Goal: Find specific page/section: Find specific page/section

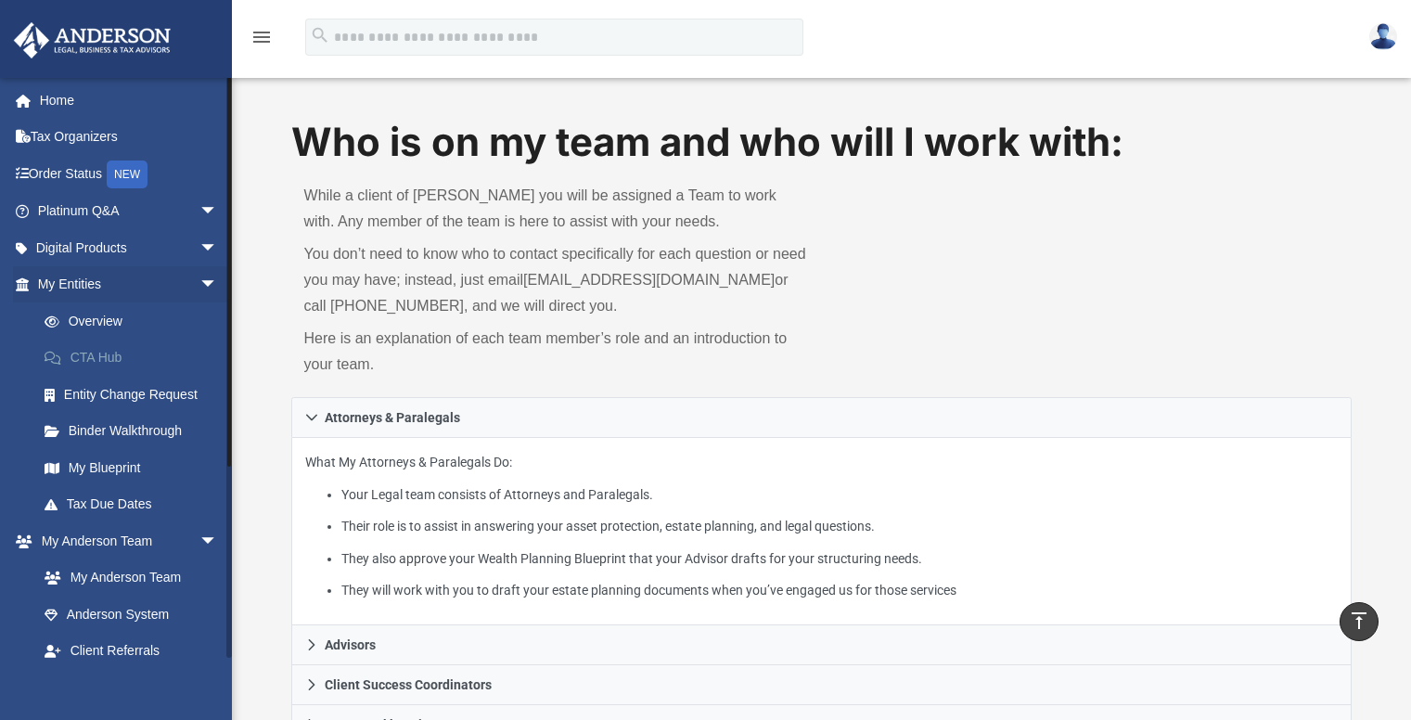
scroll to position [1231, 0]
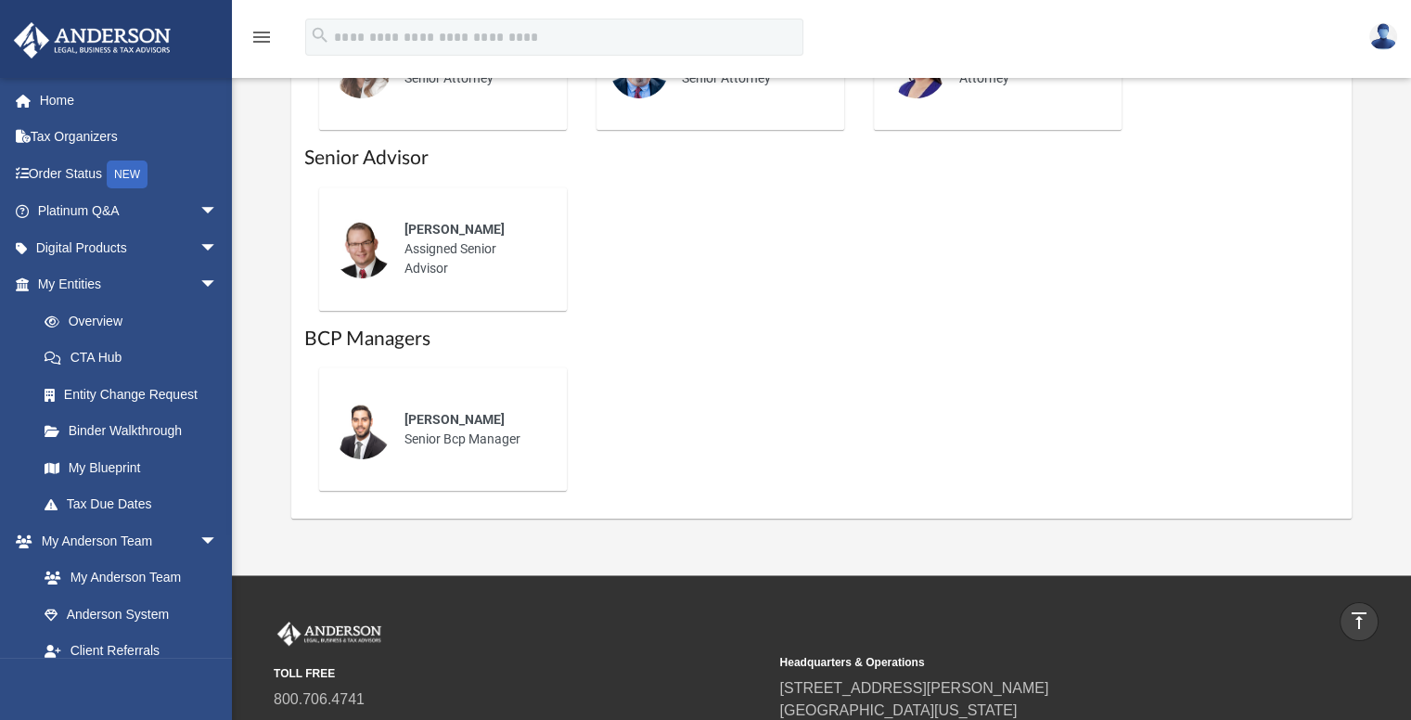
click at [769, 436] on div "[PERSON_NAME] Senior Bcp Manager" at bounding box center [821, 429] width 1035 height 153
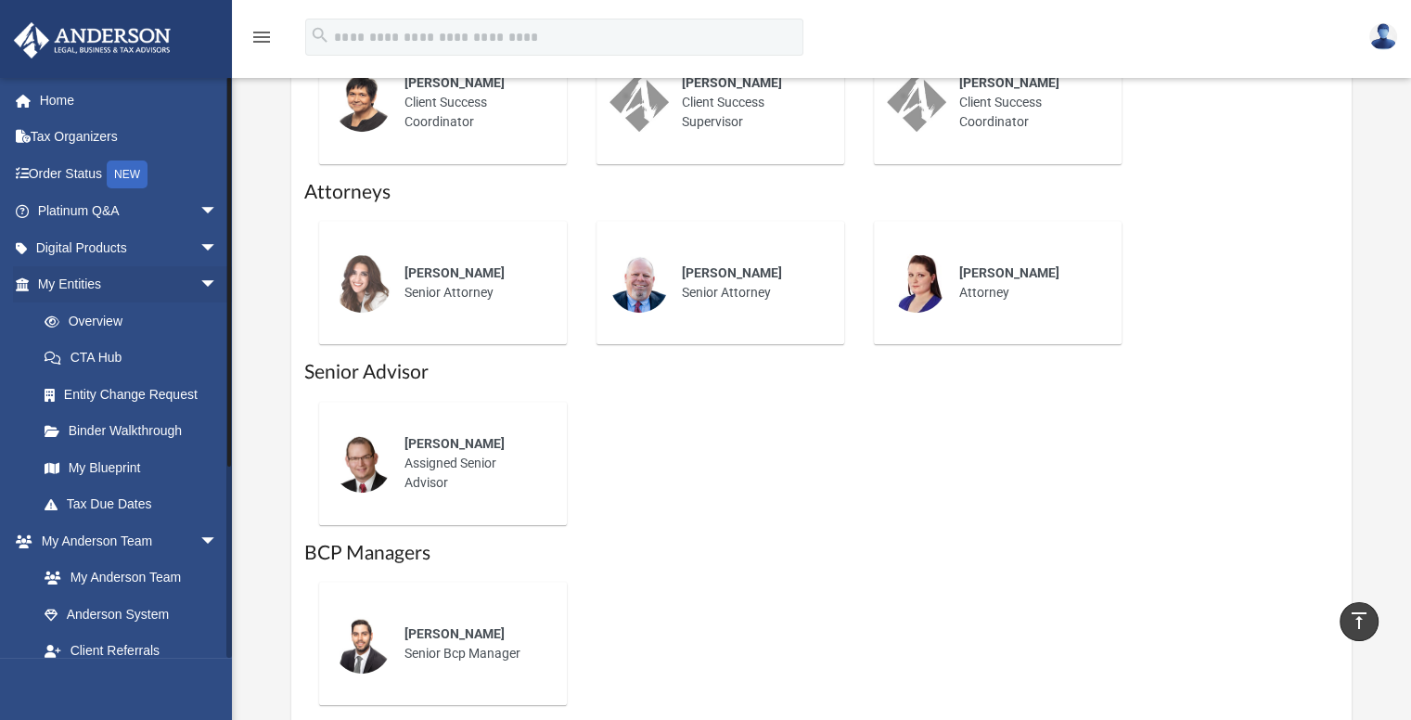
scroll to position [983, 0]
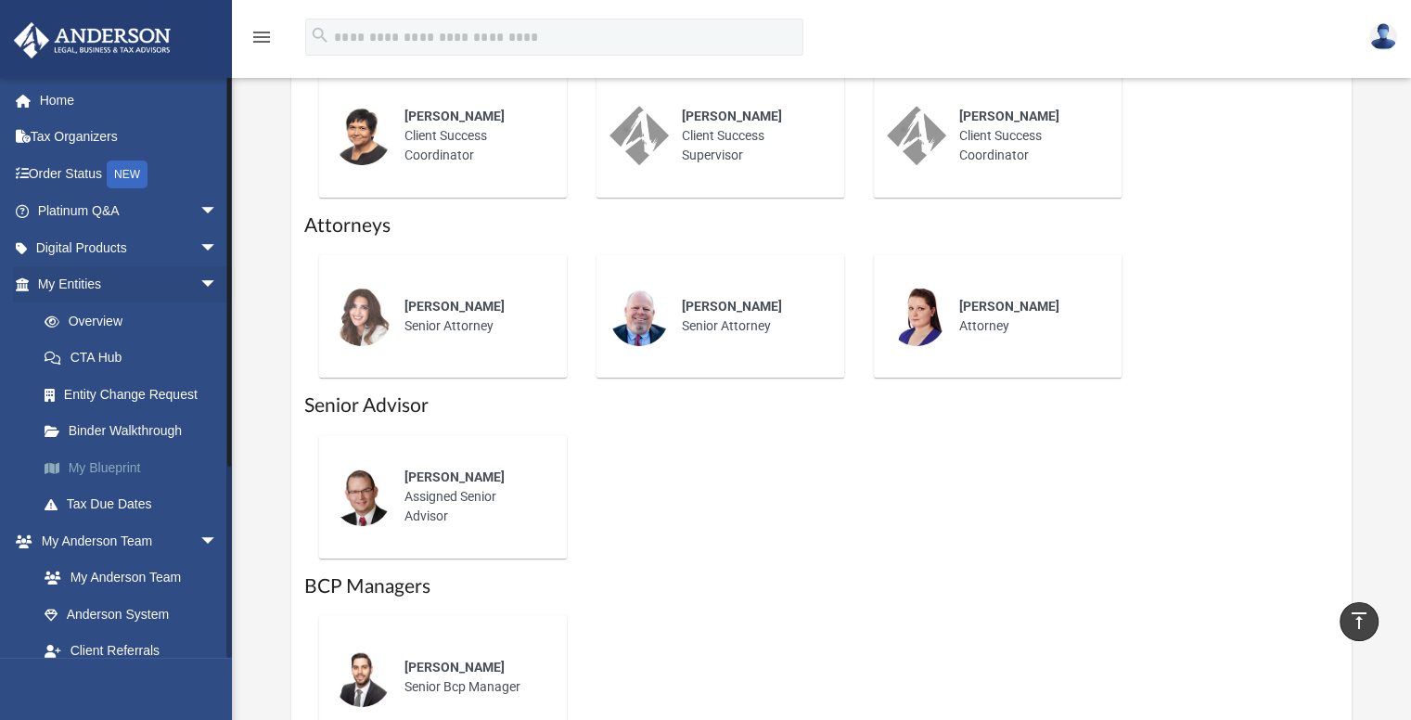
click at [112, 476] on link "My Blueprint" at bounding box center [136, 467] width 220 height 37
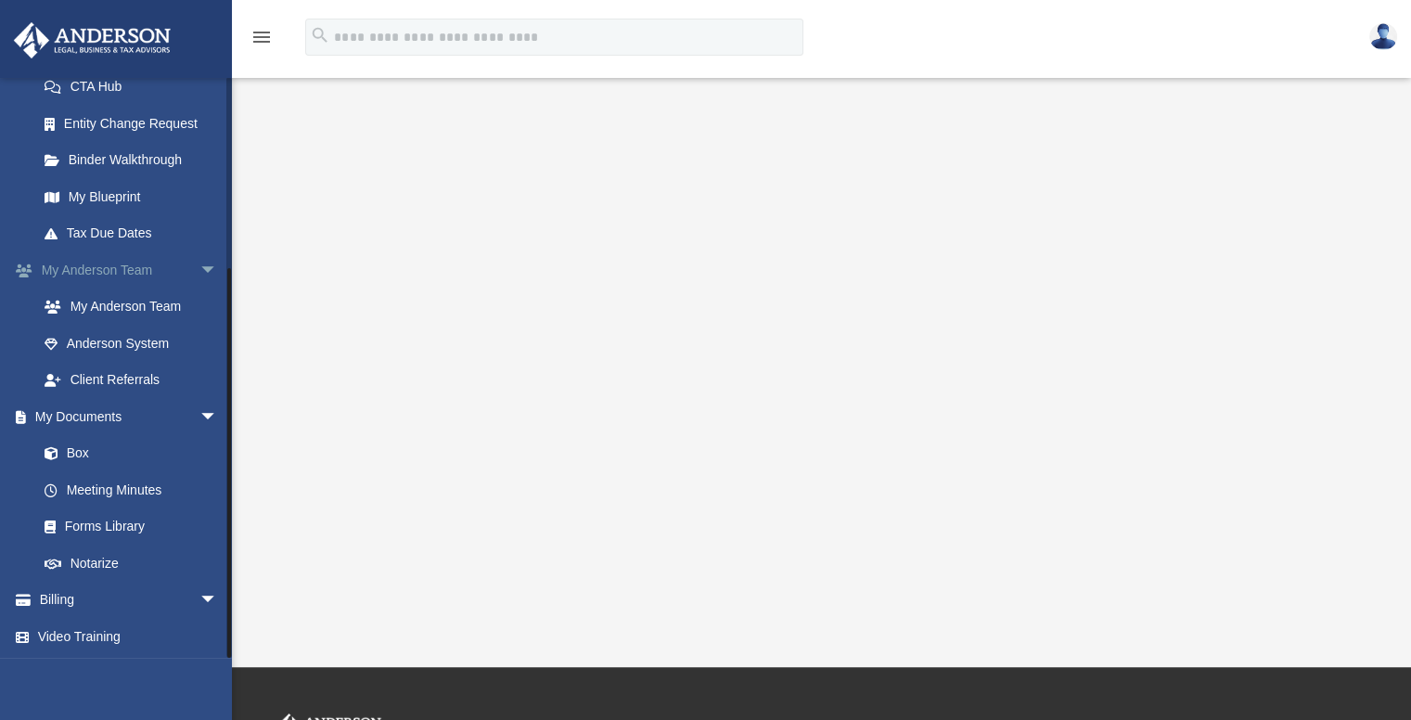
drag, startPoint x: 148, startPoint y: 396, endPoint x: 142, endPoint y: 381, distance: 16.2
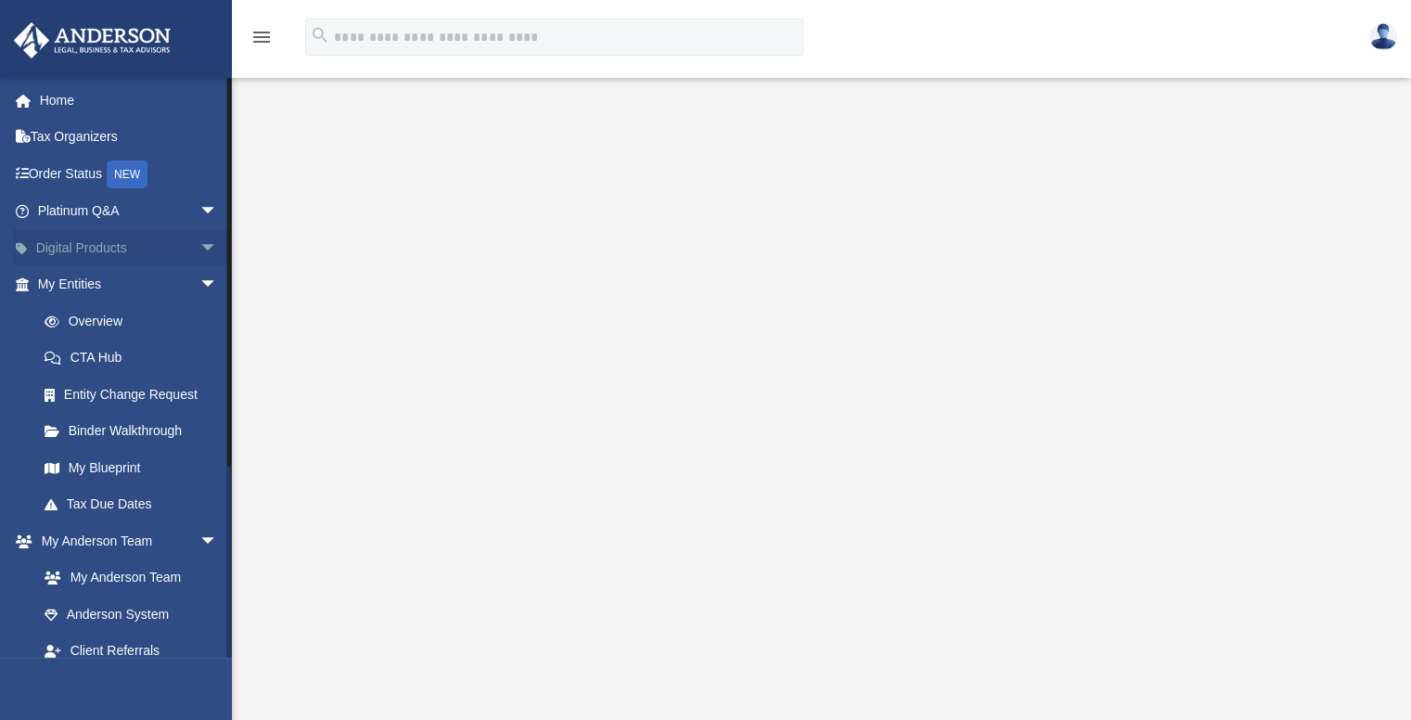
click at [199, 242] on span "arrow_drop_down" at bounding box center [217, 248] width 37 height 38
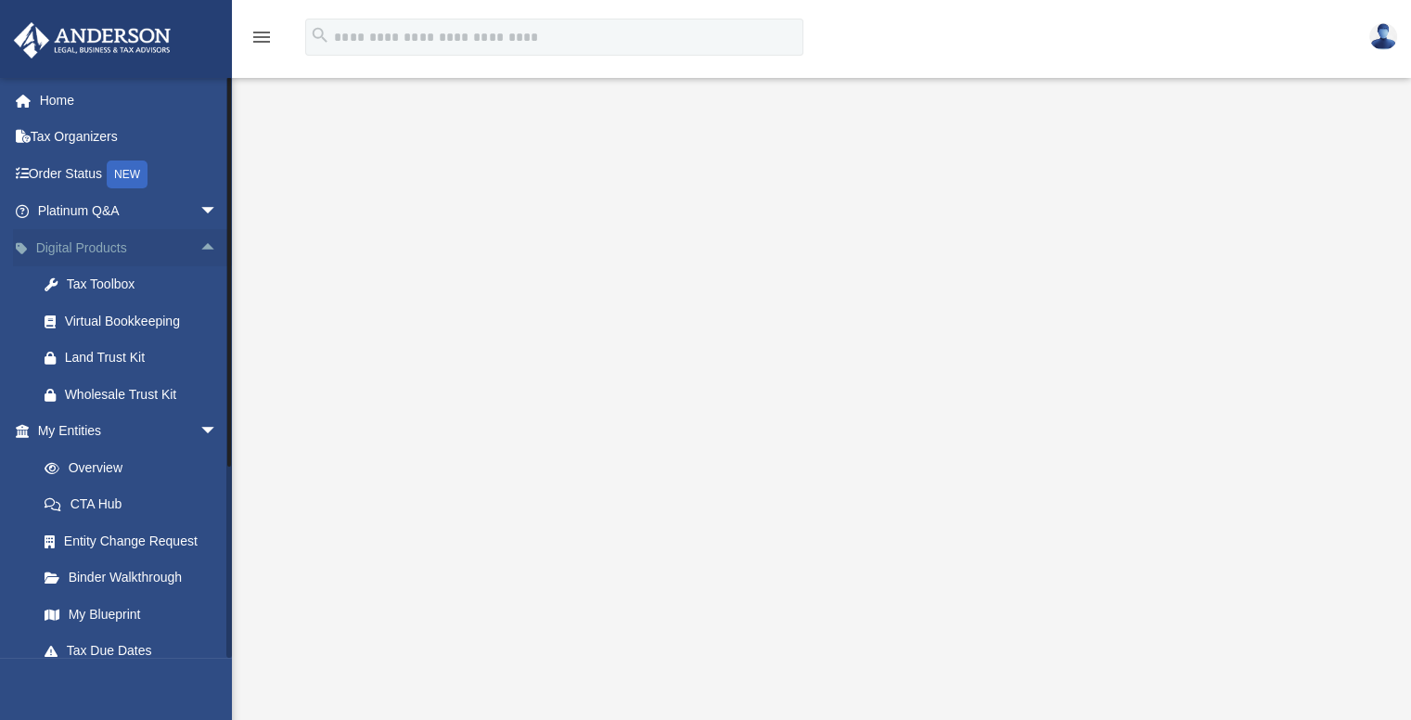
click at [199, 240] on span "arrow_drop_up" at bounding box center [217, 248] width 37 height 38
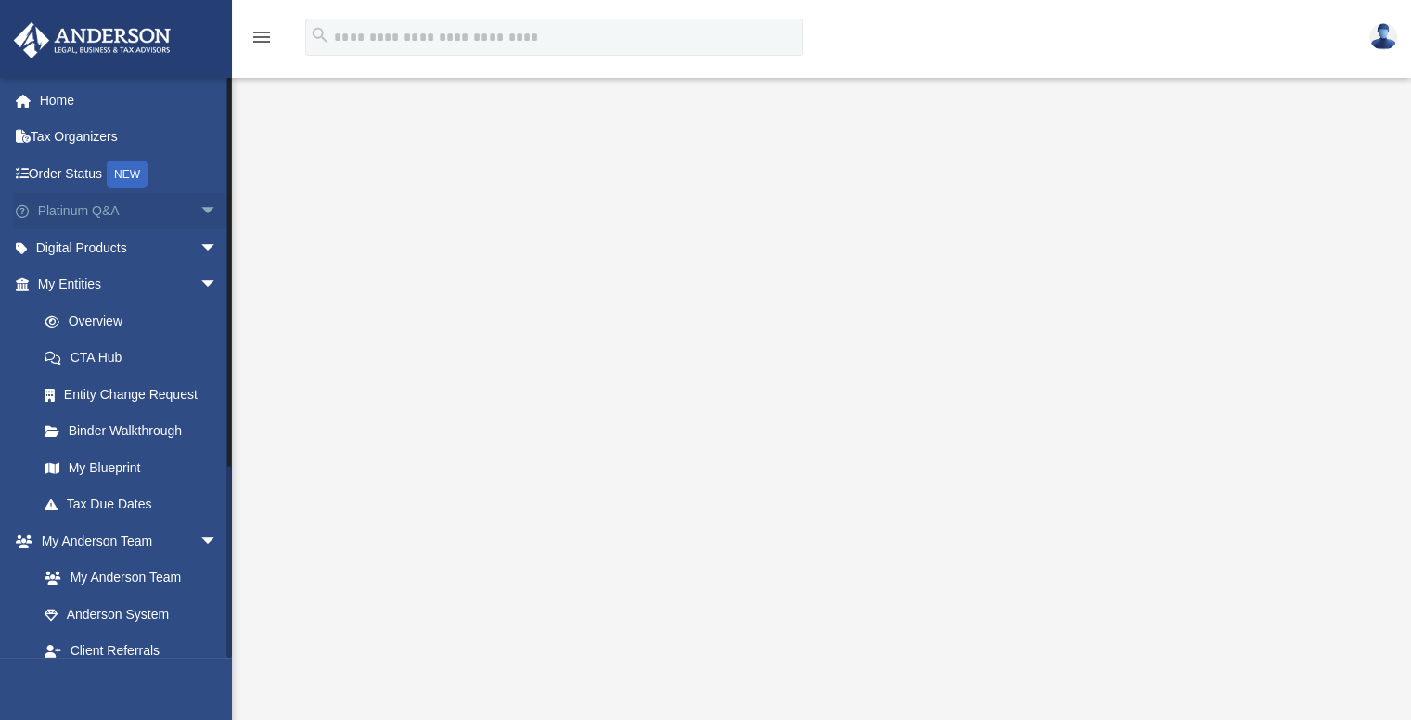
click at [208, 213] on span "arrow_drop_down" at bounding box center [217, 212] width 37 height 38
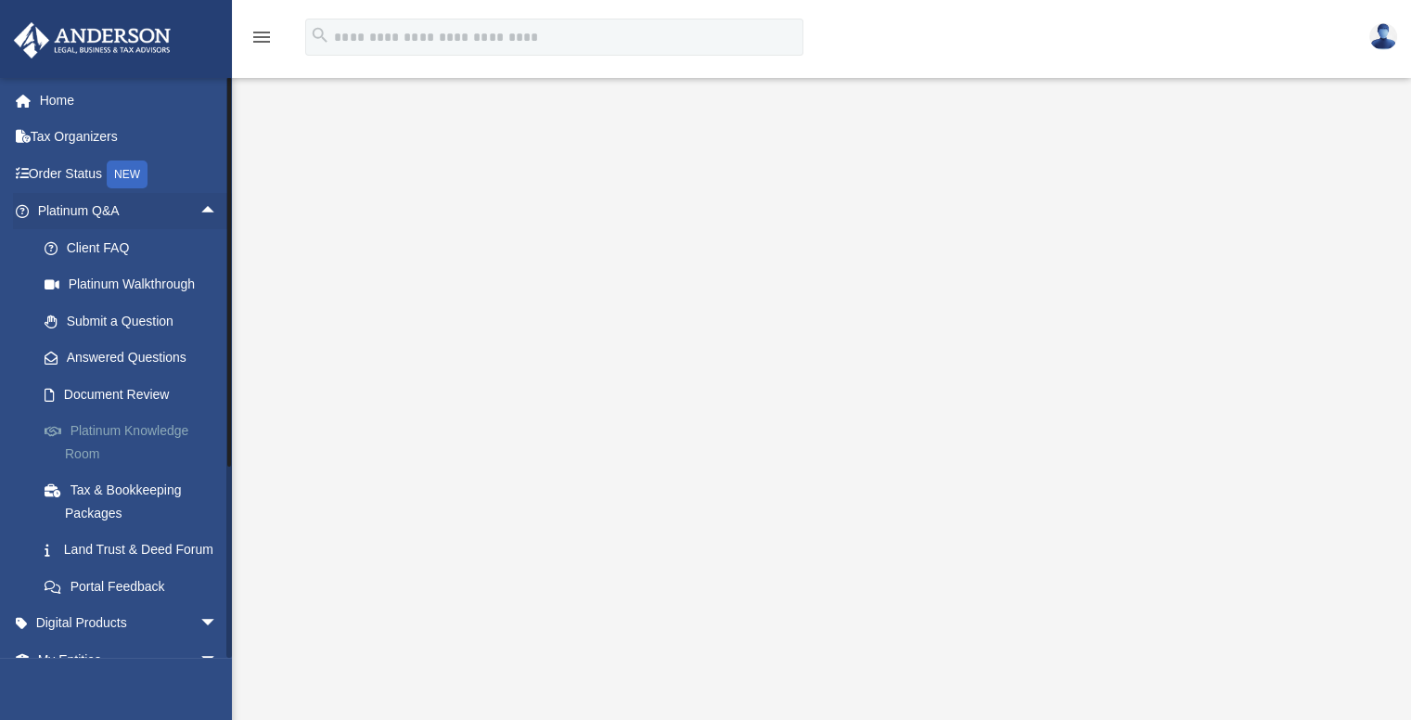
click at [149, 428] on link "Platinum Knowledge Room" at bounding box center [136, 442] width 220 height 59
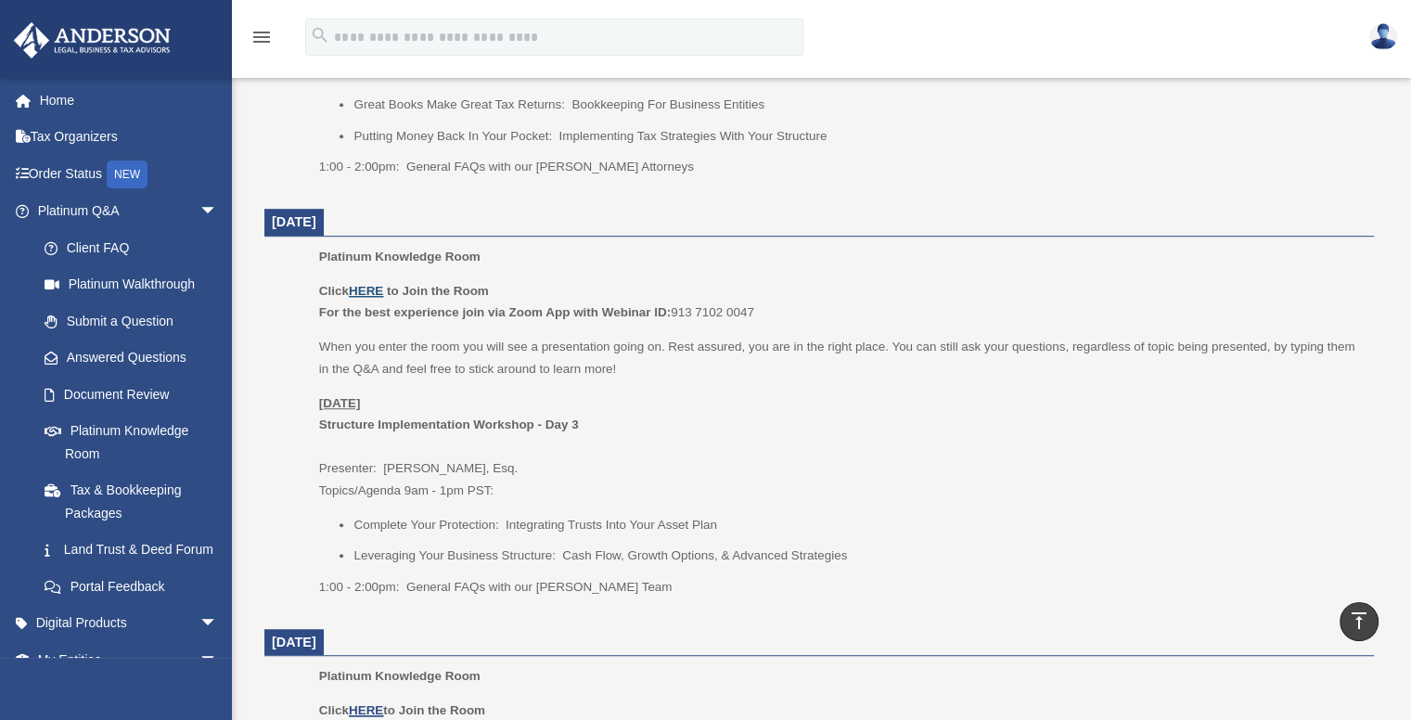
scroll to position [1051, 0]
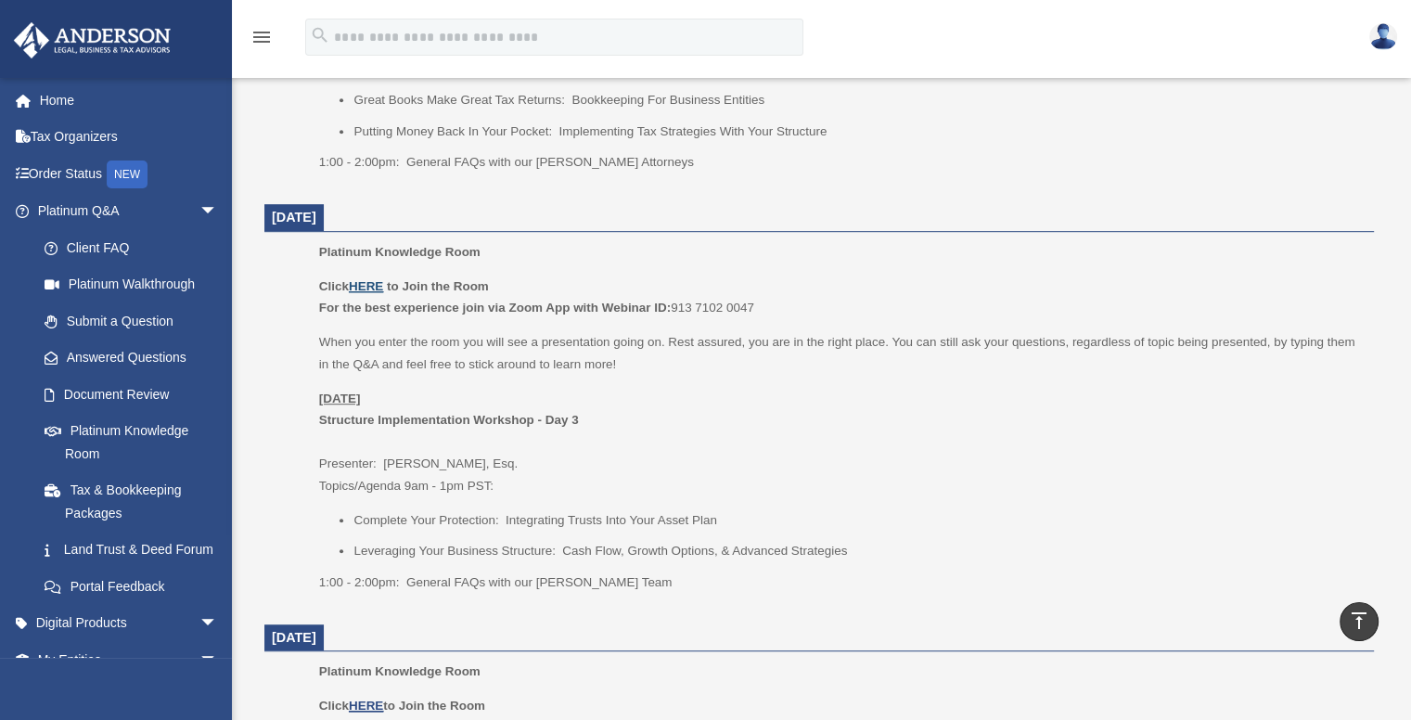
click at [364, 279] on u "HERE" at bounding box center [366, 286] width 34 height 14
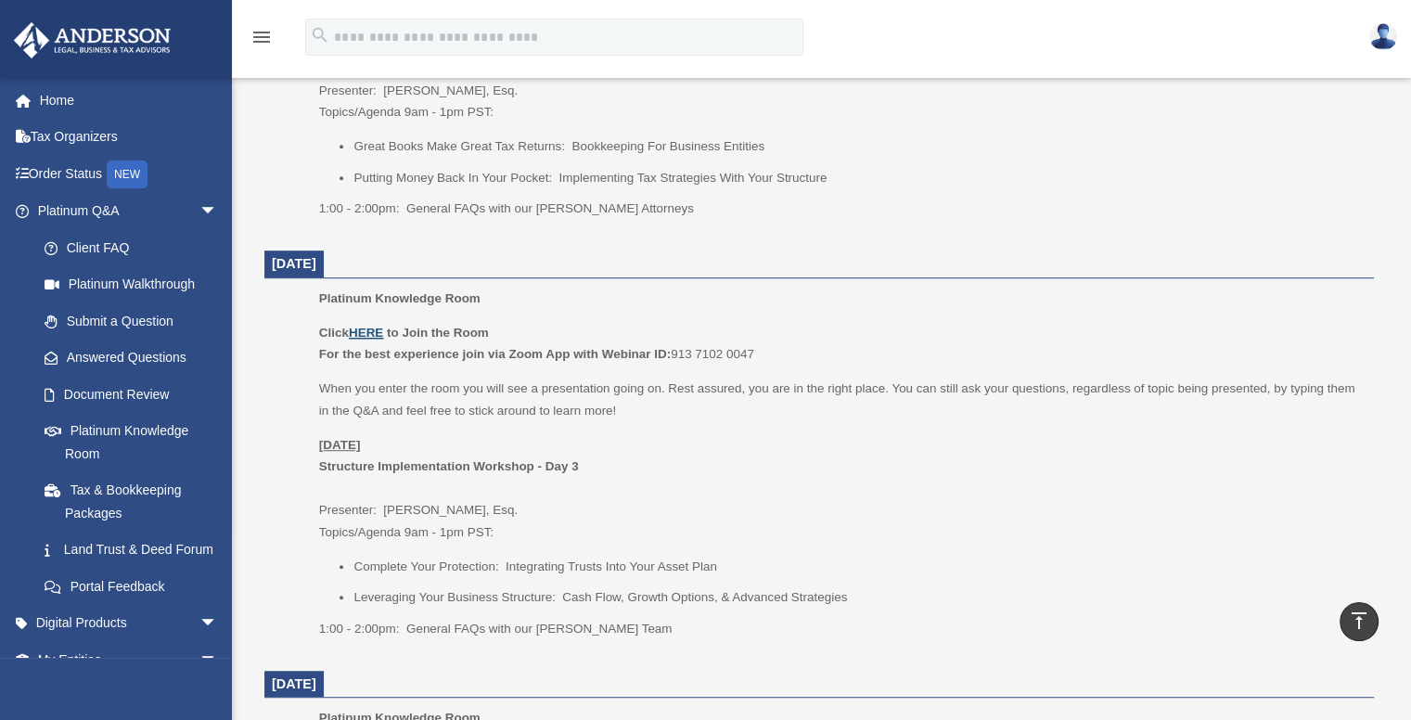
scroll to position [866, 0]
